Goal: Transaction & Acquisition: Purchase product/service

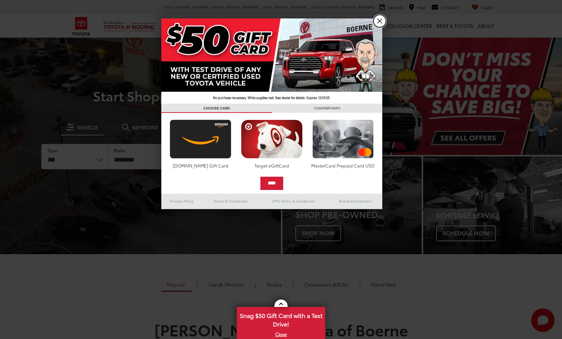
click at [380, 22] on link "X" at bounding box center [380, 21] width 13 height 13
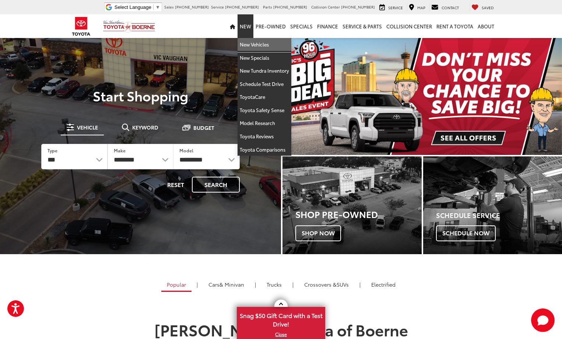
click at [251, 45] on link "New Vehicles" at bounding box center [265, 44] width 54 height 13
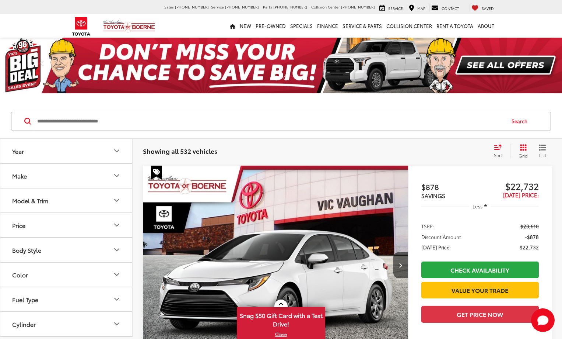
click at [108, 181] on button "Make" at bounding box center [66, 176] width 133 height 24
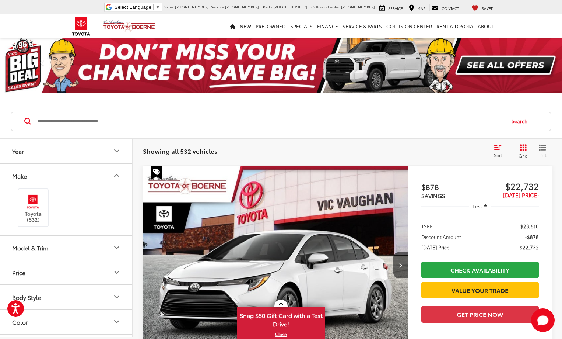
click at [92, 245] on button "Model & Trim" at bounding box center [66, 247] width 133 height 24
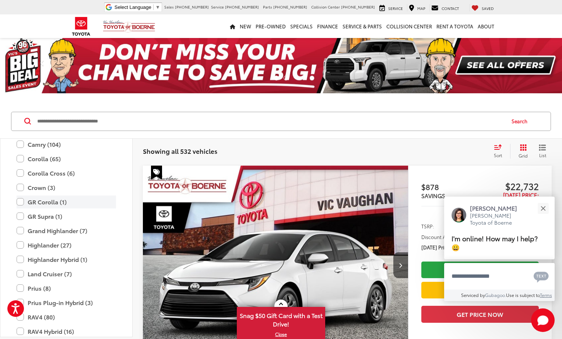
scroll to position [180, 0]
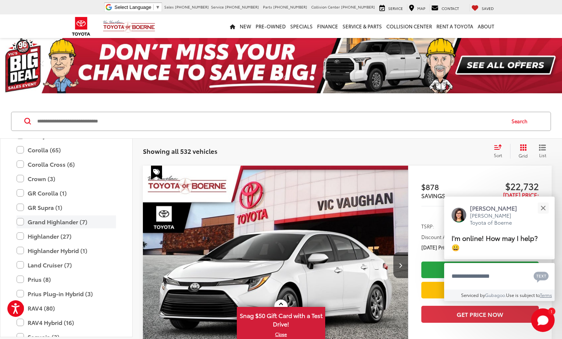
click at [22, 226] on label "Grand Highlander (7)" at bounding box center [67, 221] width 100 height 13
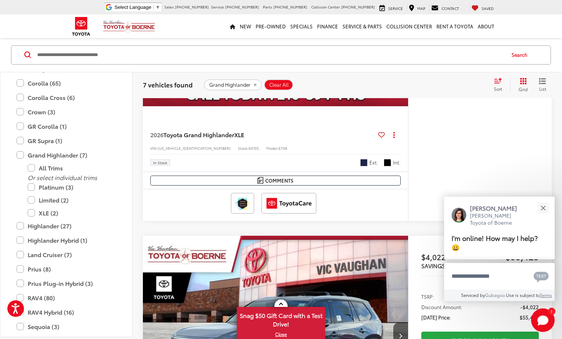
scroll to position [590, 0]
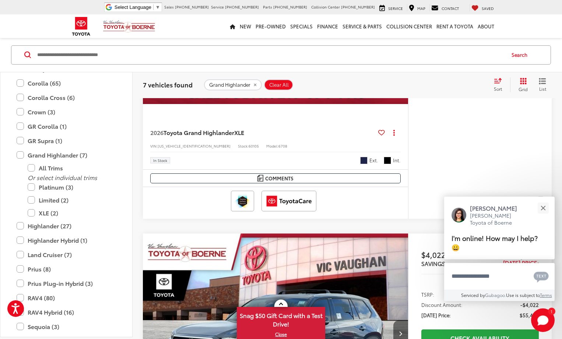
click at [394, 320] on button "Next image" at bounding box center [401, 333] width 15 height 26
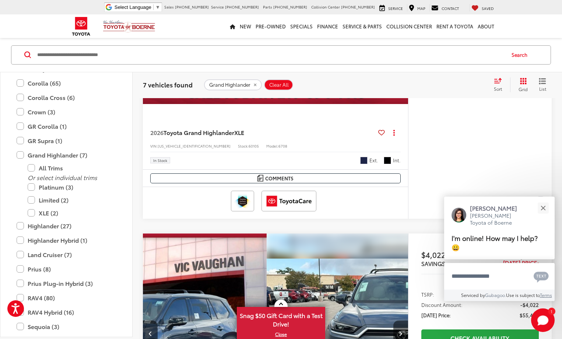
scroll to position [0, 144]
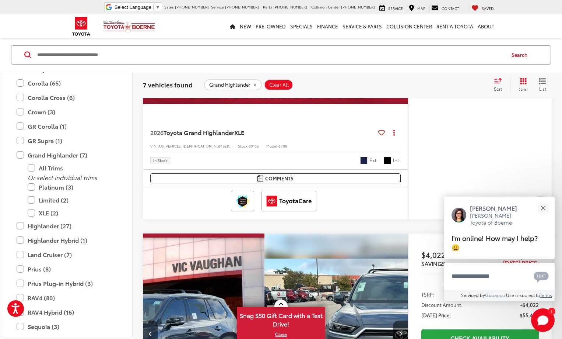
click at [394, 320] on button "Next image" at bounding box center [401, 333] width 15 height 26
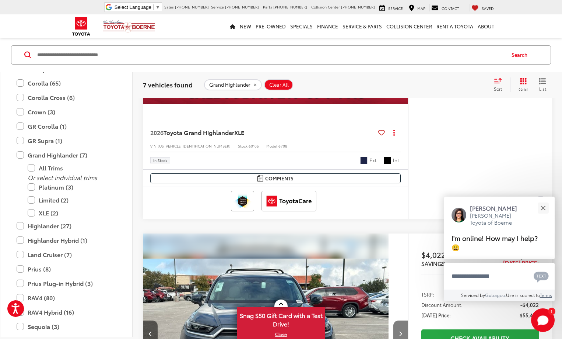
scroll to position [0, 289]
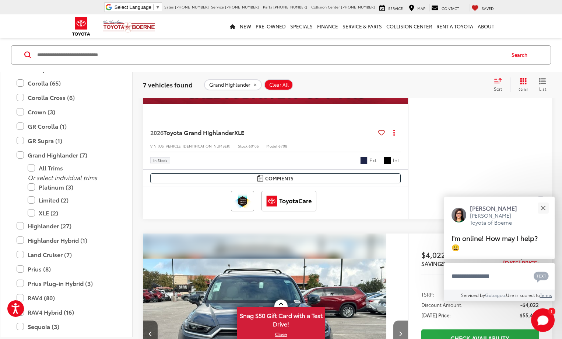
click at [394, 320] on button "Next image" at bounding box center [401, 333] width 15 height 26
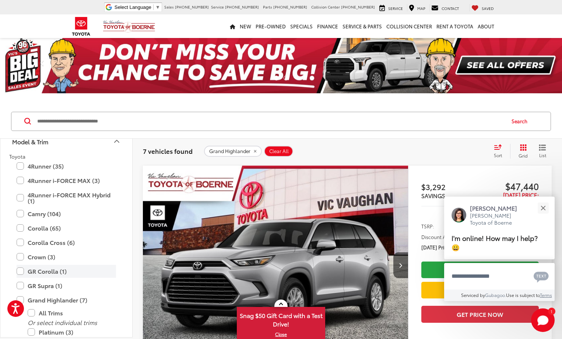
scroll to position [87, 0]
